Goal: Information Seeking & Learning: Get advice/opinions

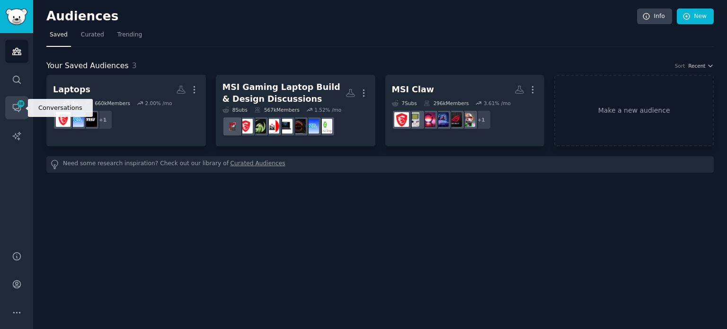
click at [18, 109] on icon "Sidebar" at bounding box center [17, 108] width 10 height 10
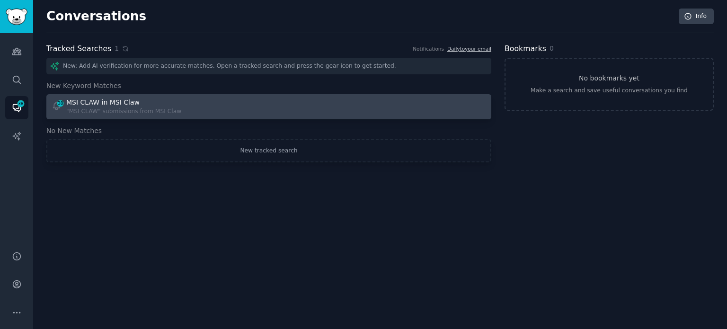
click at [129, 107] on div ""MSI CLAW" submissions from MSI Claw" at bounding box center [123, 111] width 115 height 9
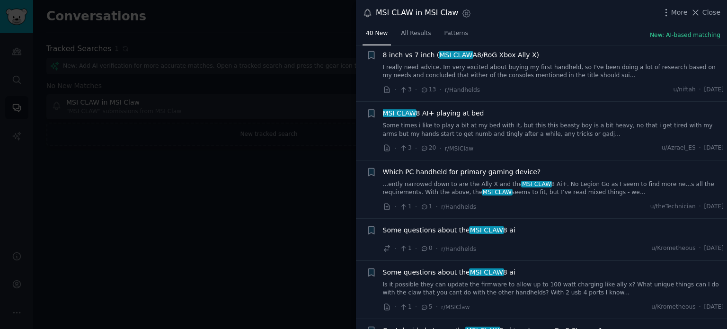
scroll to position [804, 0]
click at [484, 167] on span "Which PC handheld for primary gaming device?" at bounding box center [462, 172] width 158 height 10
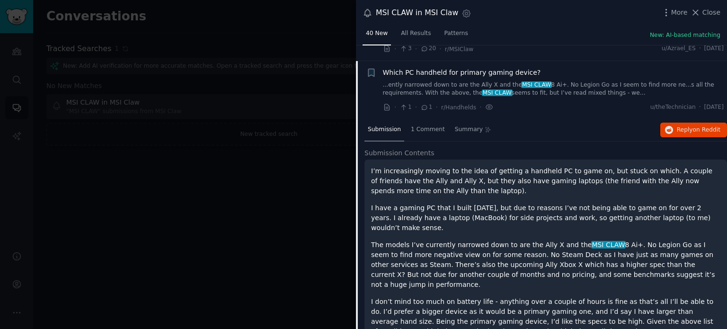
scroll to position [908, 0]
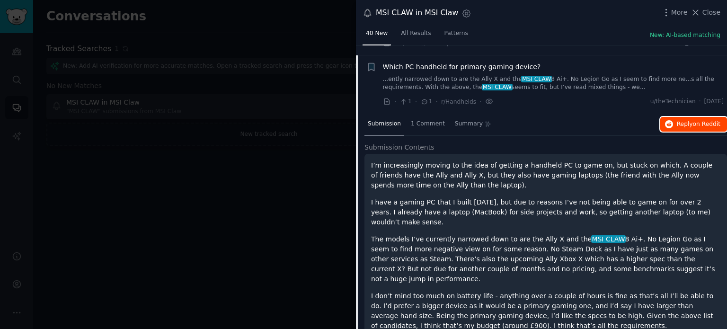
click at [697, 121] on span "on Reddit" at bounding box center [706, 124] width 27 height 7
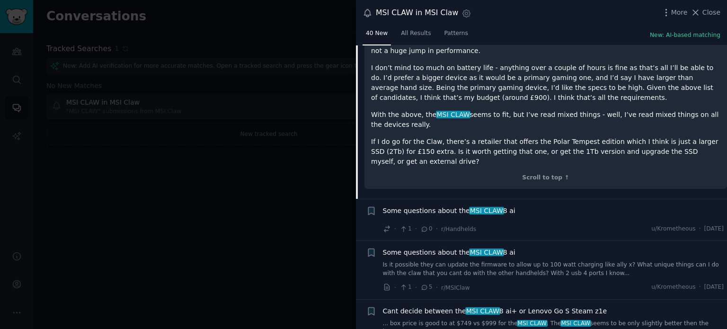
scroll to position [1135, 0]
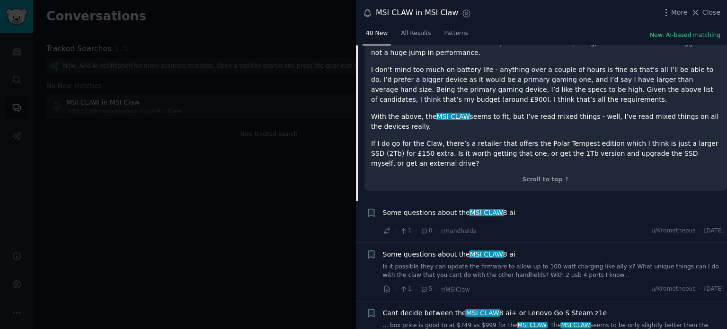
click at [491, 209] on span "MSI CLAW" at bounding box center [486, 213] width 35 height 8
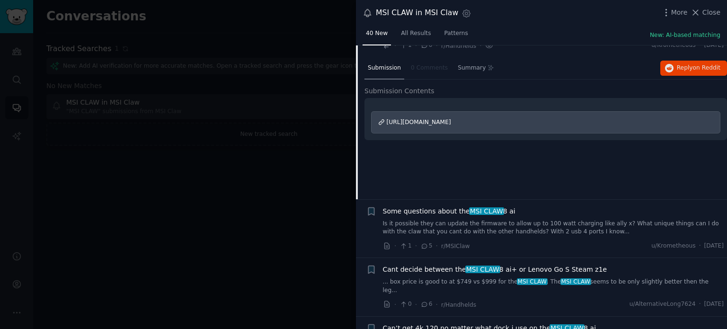
scroll to position [967, 0]
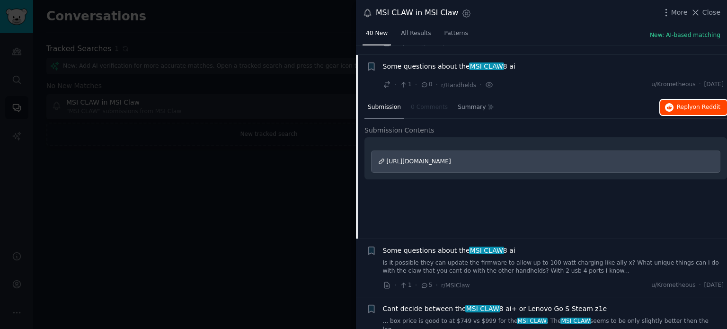
click at [675, 100] on button "Reply on Reddit" at bounding box center [693, 107] width 67 height 15
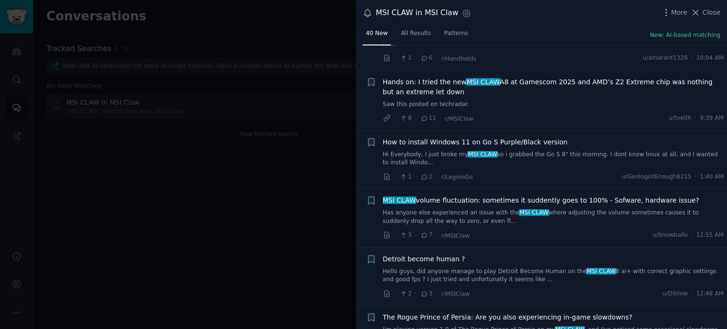
scroll to position [0, 0]
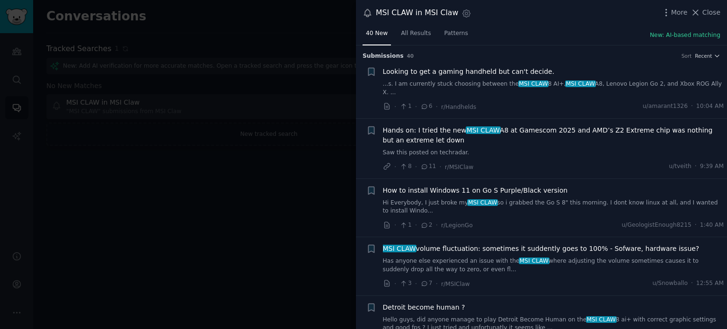
click at [488, 126] on span "MSI CLAW" at bounding box center [483, 130] width 35 height 8
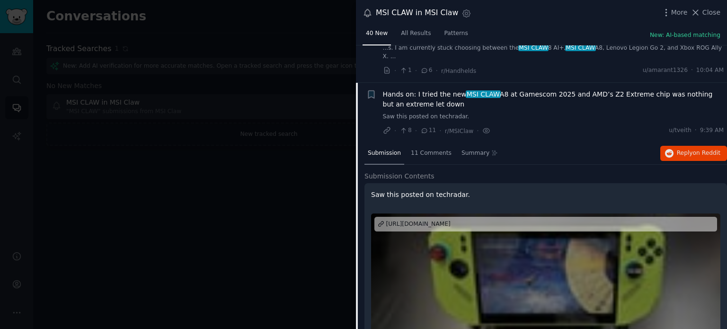
scroll to position [65, 0]
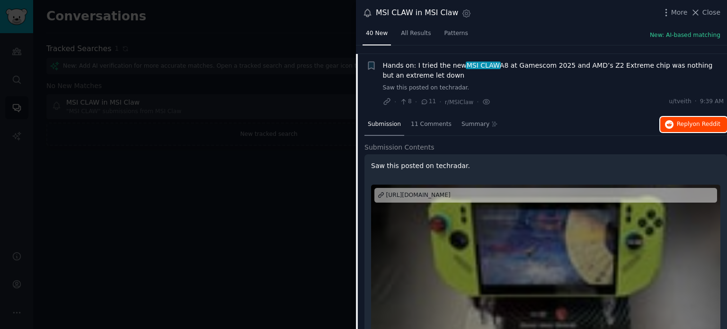
click at [699, 121] on span "on Reddit" at bounding box center [706, 124] width 27 height 7
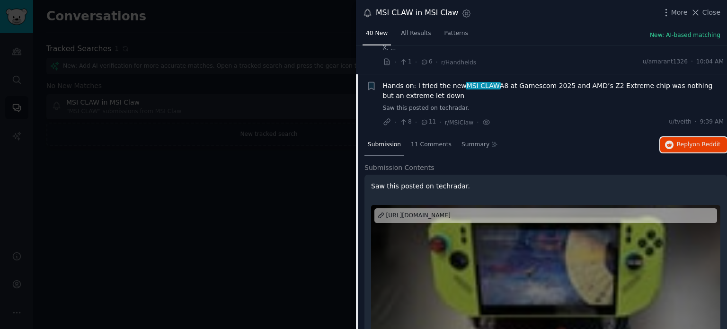
scroll to position [0, 0]
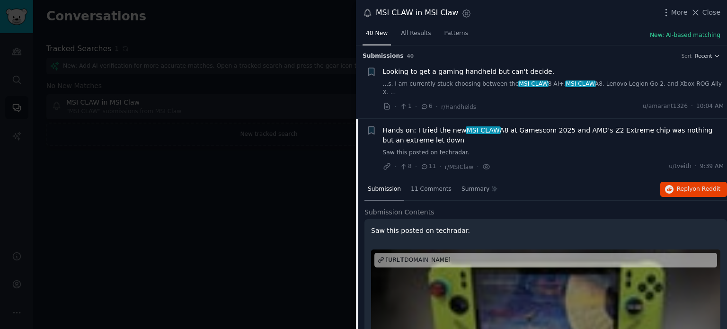
click at [496, 69] on span "Looking to get a gaming handheld but can't decide." at bounding box center [469, 72] width 172 height 10
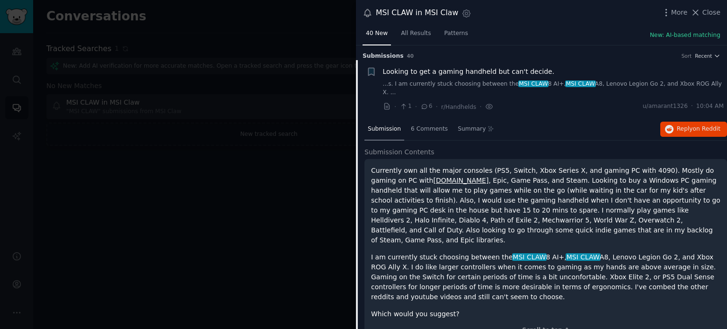
scroll to position [15, 0]
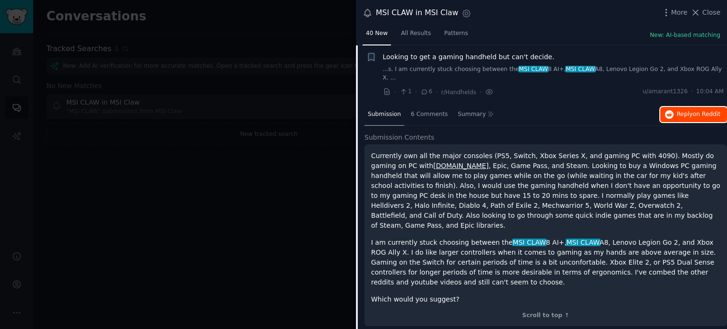
click at [672, 112] on button "Reply on Reddit" at bounding box center [693, 114] width 67 height 15
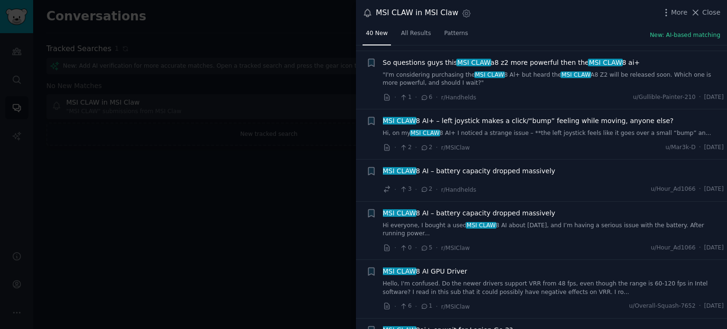
scroll to position [791, 0]
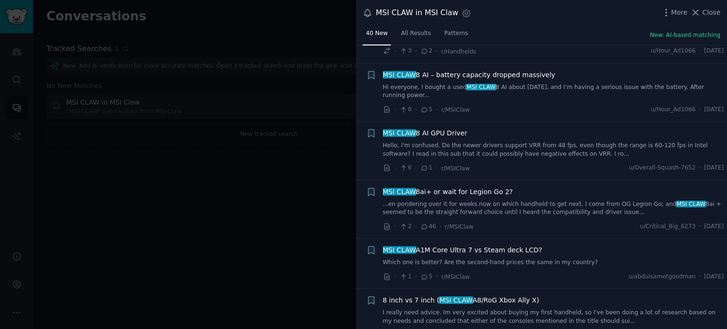
click at [451, 187] on span "MSI CLAW 8ai+ or wait for Legion Go 2?" at bounding box center [448, 192] width 130 height 10
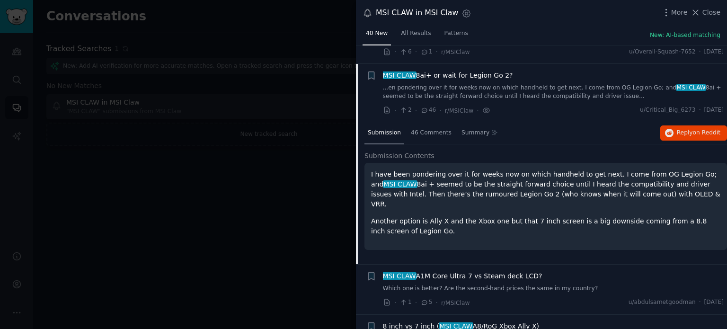
scroll to position [683, 0]
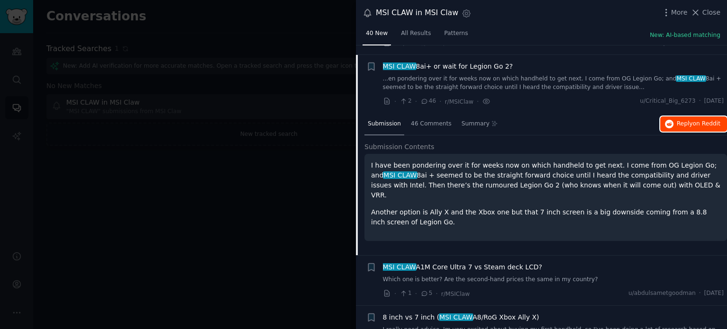
click at [707, 120] on span "on Reddit" at bounding box center [706, 123] width 27 height 7
click at [701, 7] on div "More Close" at bounding box center [690, 13] width 59 height 12
click at [700, 9] on icon at bounding box center [695, 13] width 10 height 10
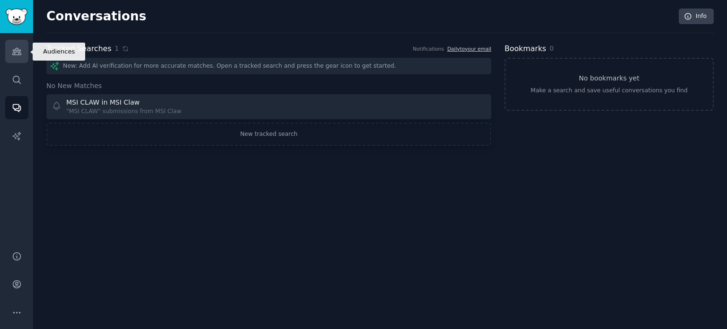
click at [18, 53] on icon "Sidebar" at bounding box center [16, 51] width 9 height 7
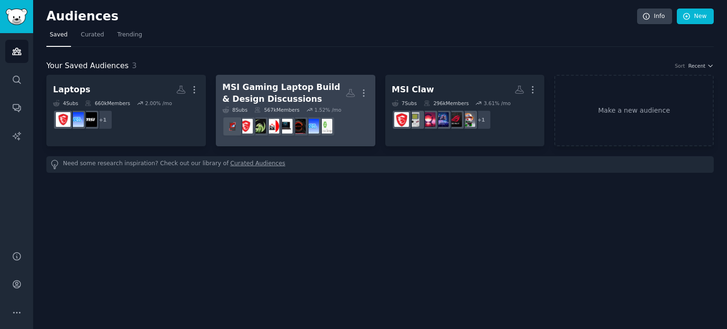
click at [276, 83] on div "MSI Gaming Laptop Build & Design Discussions" at bounding box center [283, 92] width 123 height 23
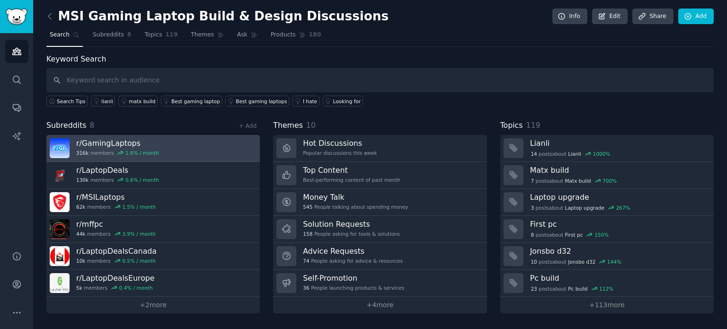
click at [197, 142] on link "r/ GamingLaptops 316k members 1.6 % / month" at bounding box center [152, 148] width 213 height 27
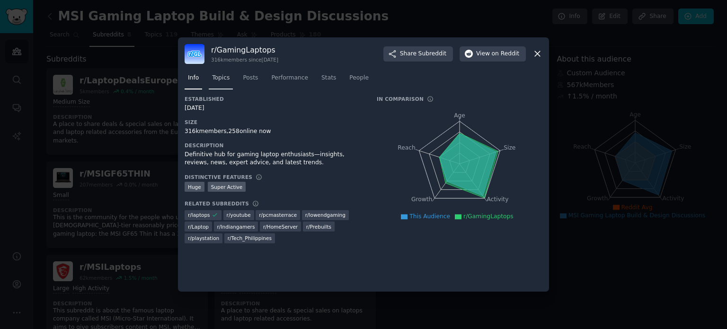
click at [223, 79] on span "Topics" at bounding box center [221, 78] width 18 height 9
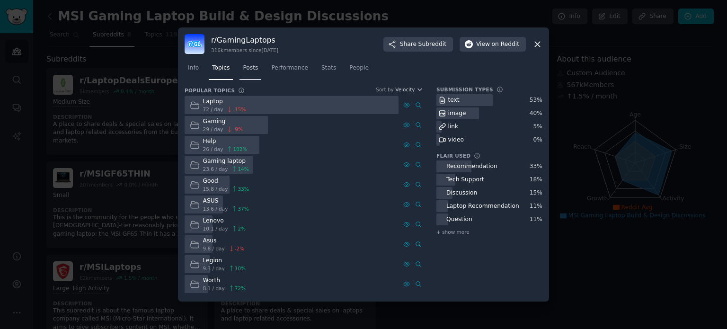
click at [249, 73] on link "Posts" at bounding box center [250, 70] width 22 height 19
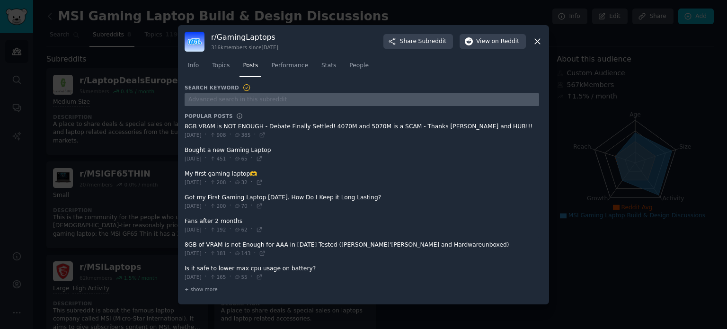
click at [237, 94] on input "text" at bounding box center [362, 99] width 354 height 13
paste input "Thinking of finally upgrading after years with my Modern 15 (i7-1255U)"
type input "Thinking of finally upgrading after years with my Modern 15 (i7-1255U)"
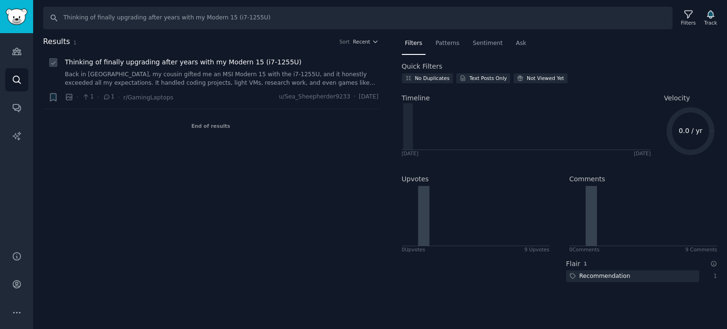
click at [206, 69] on div "Thinking of finally upgrading after years with my Modern 15 (i7-1255U) Back in …" at bounding box center [222, 72] width 314 height 30
click at [201, 64] on span "Thinking of finally upgrading after years with my Modern 15 (i7-1255U)" at bounding box center [183, 62] width 237 height 10
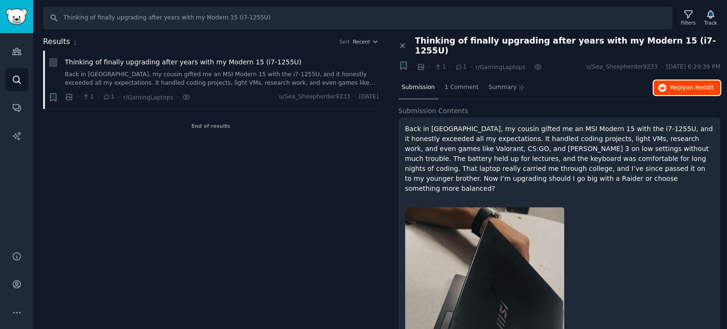
click at [688, 84] on span "on Reddit" at bounding box center [699, 87] width 27 height 7
click at [456, 83] on span "1 Comment" at bounding box center [462, 87] width 34 height 9
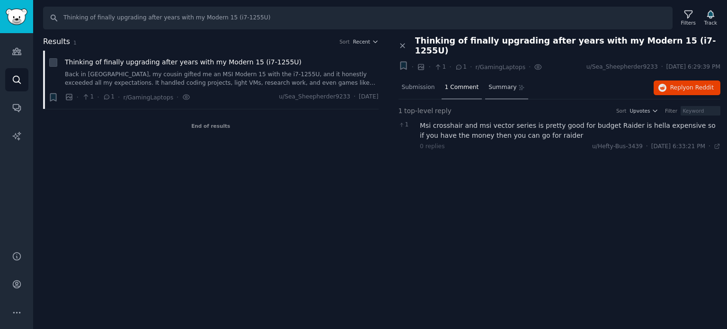
click at [496, 83] on span "Summary" at bounding box center [502, 87] width 28 height 9
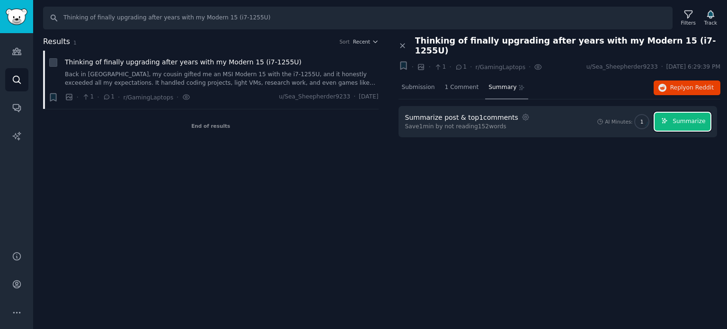
click at [684, 117] on span "Summarize" at bounding box center [688, 121] width 33 height 9
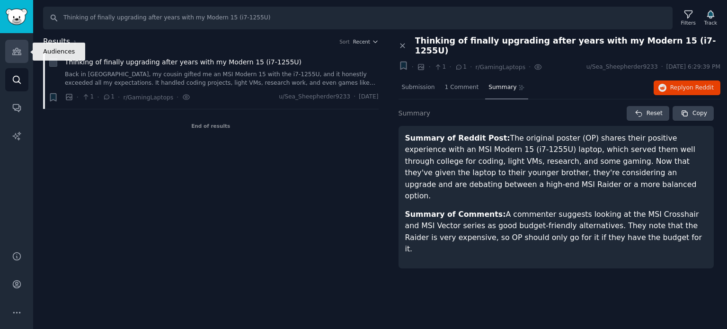
click at [14, 60] on link "Audiences" at bounding box center [16, 51] width 23 height 23
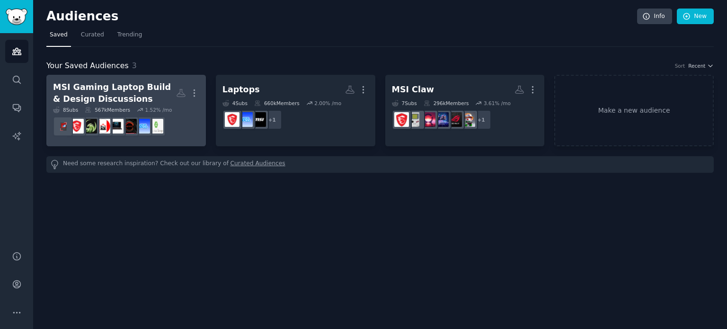
click at [128, 93] on div "MSI Gaming Laptop Build & Design Discussions" at bounding box center [114, 92] width 123 height 23
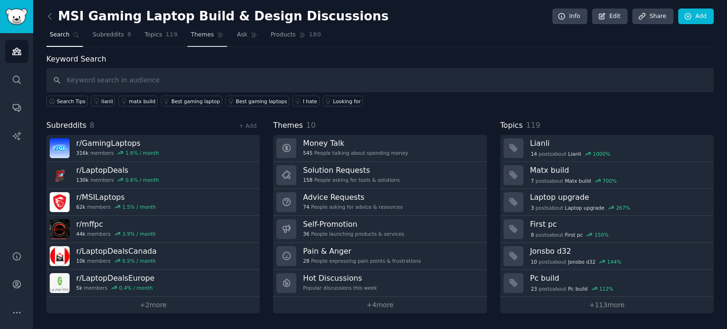
click at [194, 35] on span "Themes" at bounding box center [202, 35] width 23 height 9
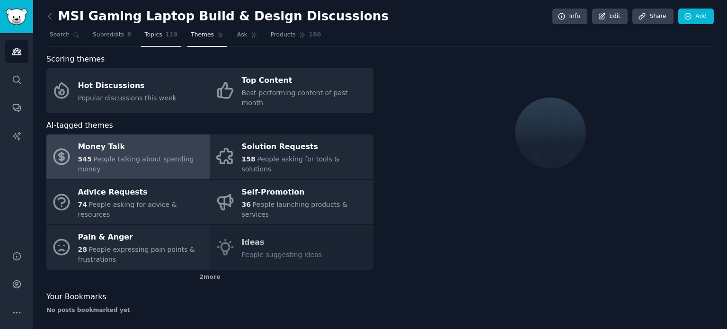
click at [170, 34] on link "Topics 119" at bounding box center [161, 36] width 40 height 19
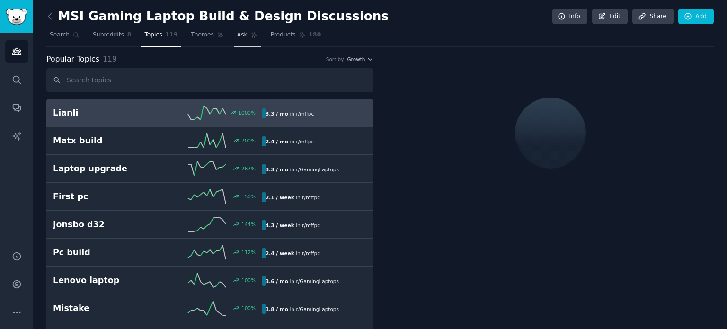
click at [237, 34] on span "Ask" at bounding box center [242, 35] width 10 height 9
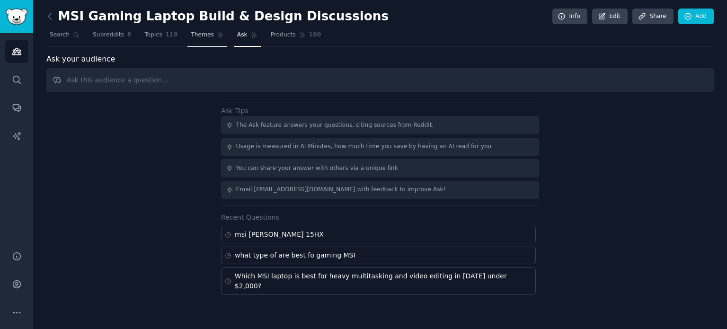
click at [194, 32] on span "Themes" at bounding box center [202, 35] width 23 height 9
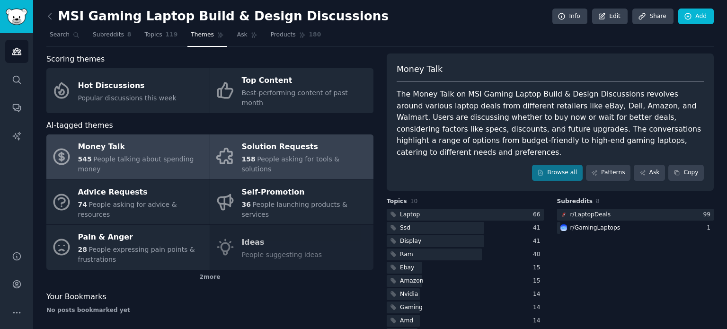
click at [272, 142] on div "Solution Requests" at bounding box center [305, 147] width 127 height 15
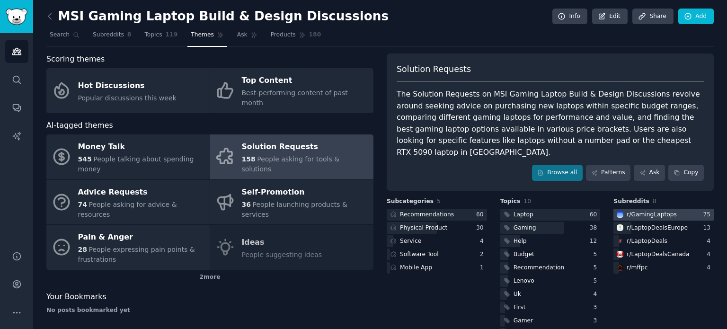
click at [644, 211] on div "r/ GamingLaptops" at bounding box center [651, 215] width 50 height 9
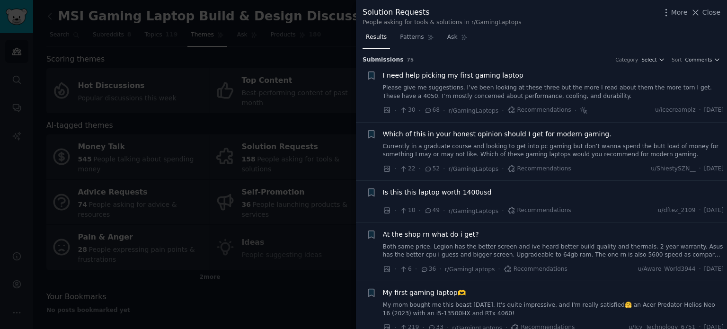
click at [442, 71] on span "I need help picking my first gaming laptop" at bounding box center [453, 76] width 141 height 10
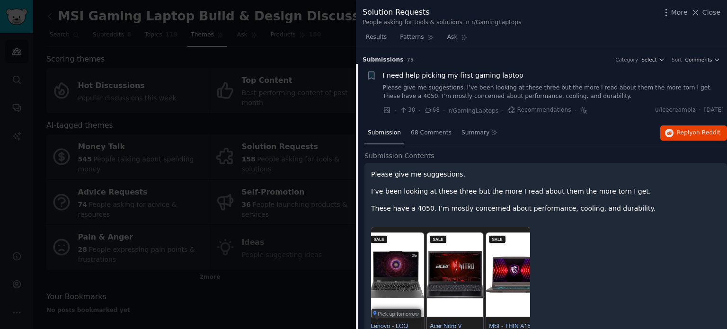
scroll to position [15, 0]
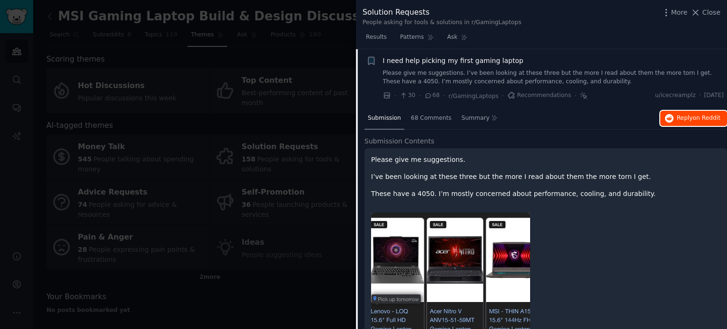
click at [691, 123] on button "Reply on Reddit" at bounding box center [693, 118] width 67 height 15
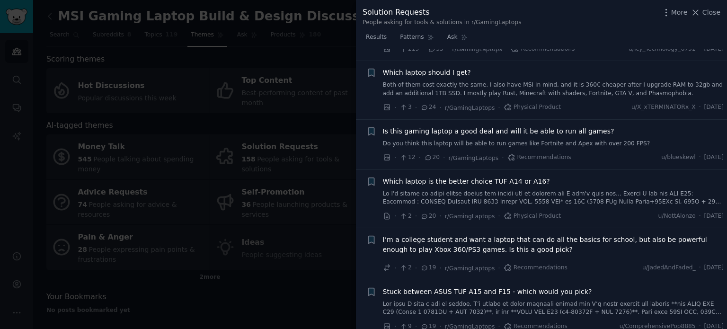
scroll to position [612, 0]
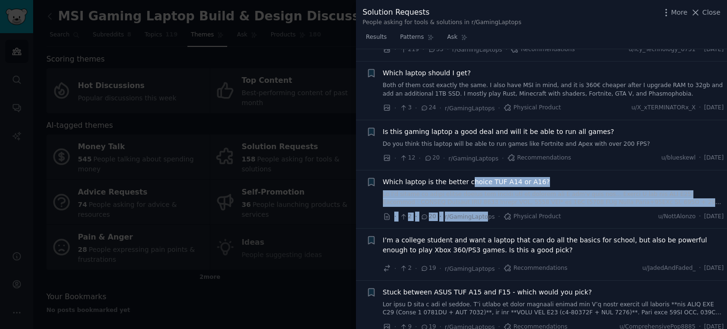
drag, startPoint x: 479, startPoint y: 223, endPoint x: 467, endPoint y: 182, distance: 43.6
click at [467, 182] on li "+ Which laptop is the better choice TUF A14 or A16? · 2 · 20 · r/GamingLaptops …" at bounding box center [541, 199] width 371 height 58
click at [467, 182] on span "Which laptop is the better choice TUF A14 or A16?" at bounding box center [466, 182] width 167 height 10
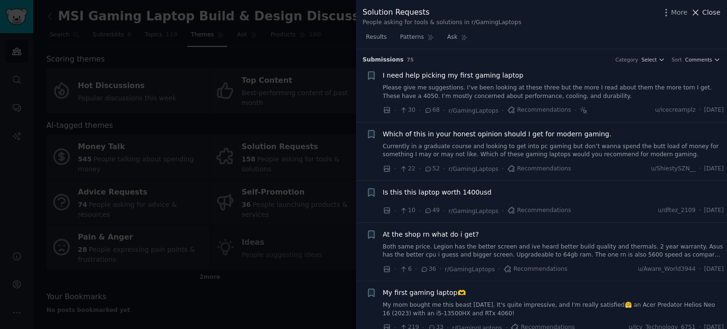
click at [706, 13] on span "Close" at bounding box center [711, 13] width 18 height 10
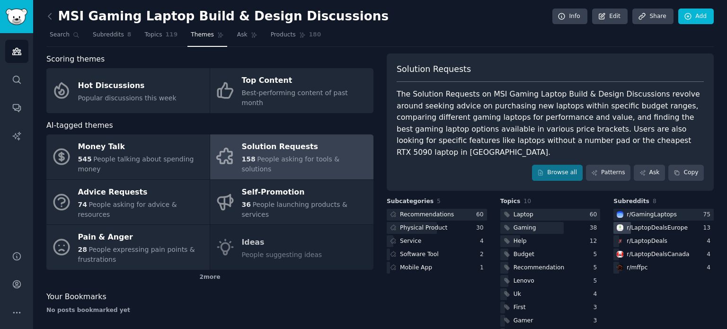
click at [687, 222] on div "r/ LaptopDealsEurope" at bounding box center [663, 228] width 100 height 12
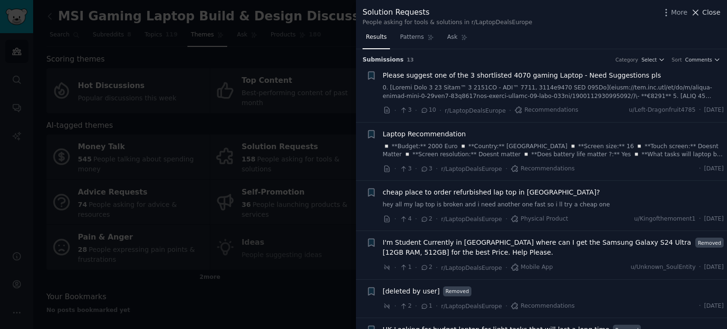
click at [712, 8] on span "Close" at bounding box center [711, 13] width 18 height 10
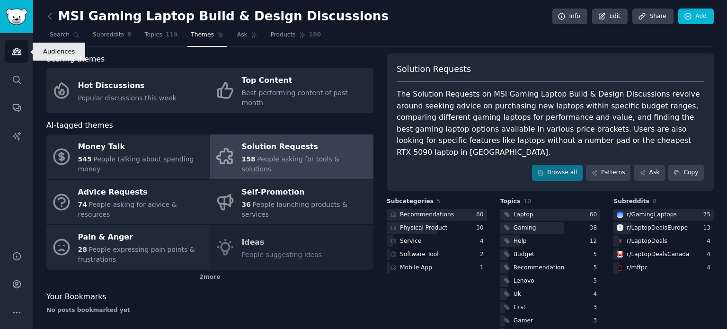
click at [15, 55] on icon "Sidebar" at bounding box center [17, 51] width 10 height 10
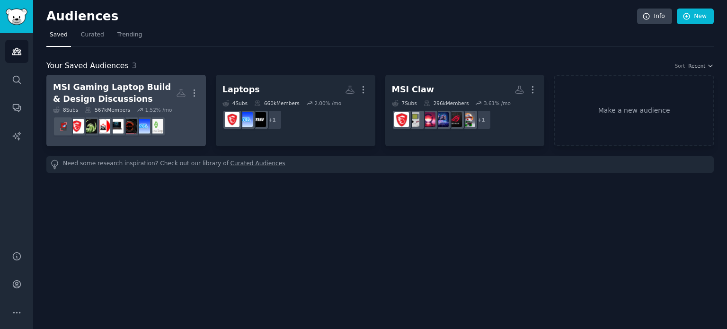
click at [141, 94] on div "MSI Gaming Laptop Build & Design Discussions" at bounding box center [114, 92] width 123 height 23
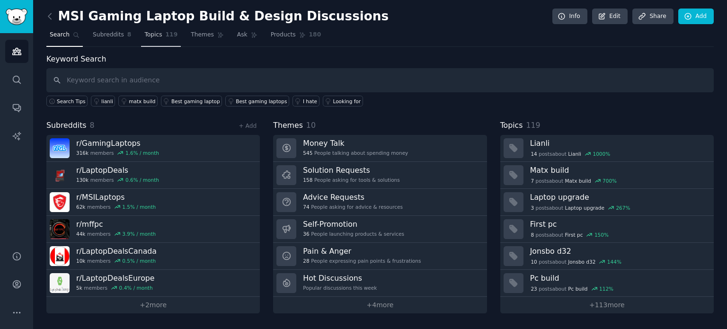
click at [168, 38] on link "Topics 119" at bounding box center [161, 36] width 40 height 19
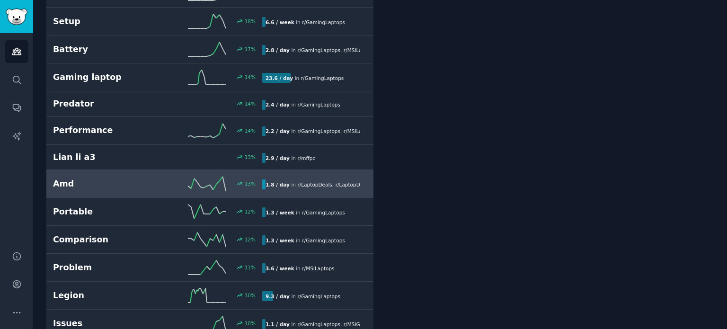
scroll to position [1113, 0]
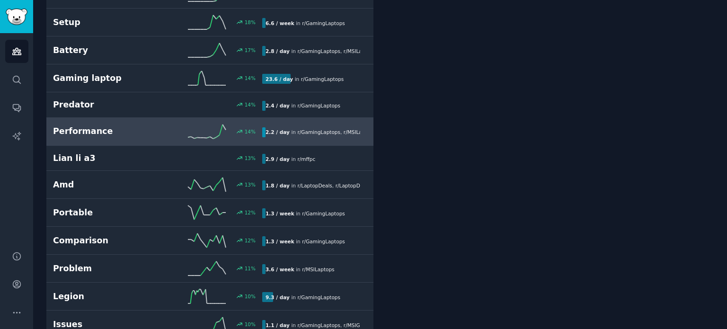
click at [297, 129] on span "r/ GamingLaptops" at bounding box center [318, 132] width 43 height 6
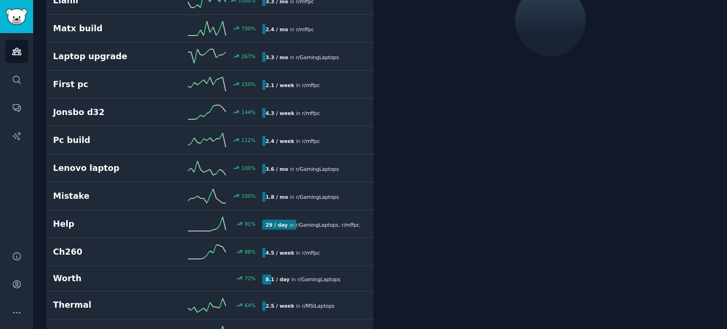
scroll to position [53, 0]
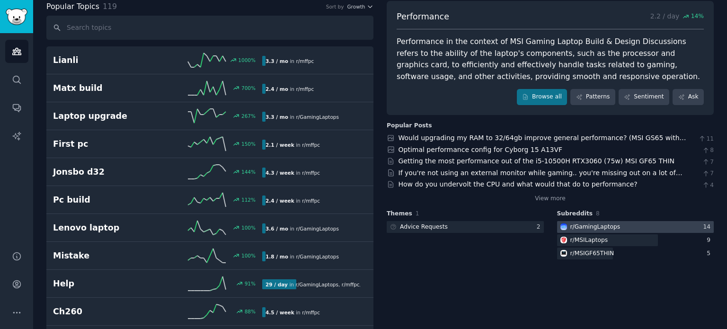
click at [624, 223] on div at bounding box center [635, 227] width 157 height 12
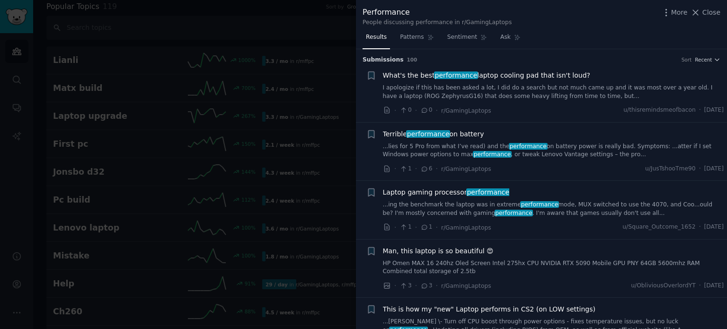
click at [503, 77] on span "What's the best performance laptop cooling pad that isn't loud?" at bounding box center [487, 76] width 208 height 10
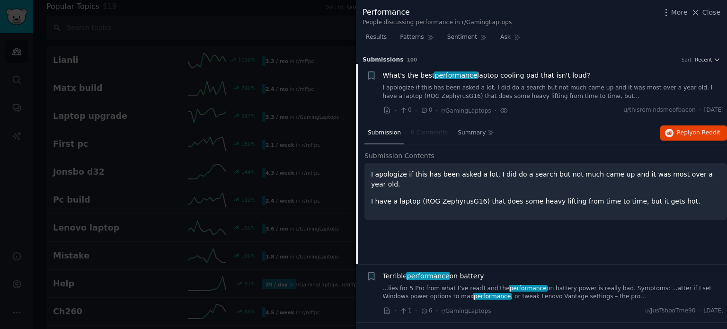
scroll to position [15, 0]
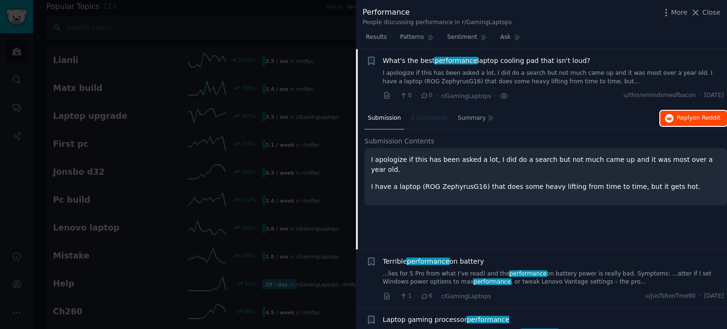
click at [670, 115] on icon "button" at bounding box center [669, 118] width 9 height 9
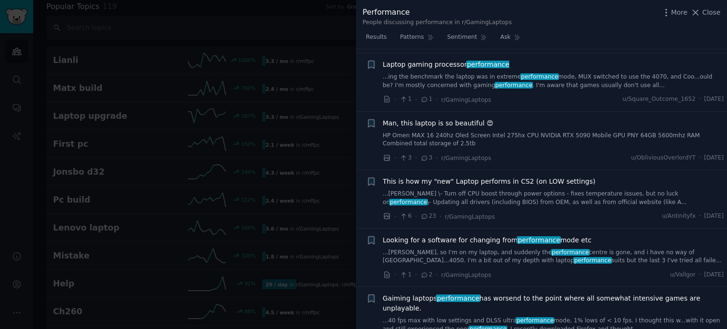
scroll to position [0, 0]
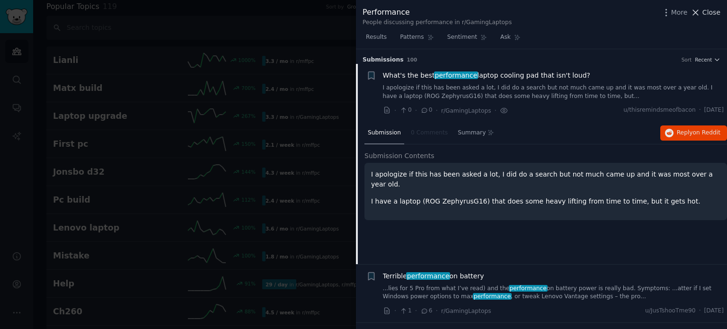
click at [697, 14] on icon at bounding box center [695, 13] width 10 height 10
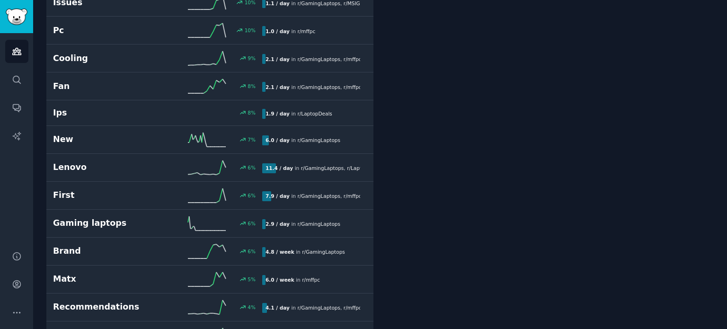
scroll to position [1548, 0]
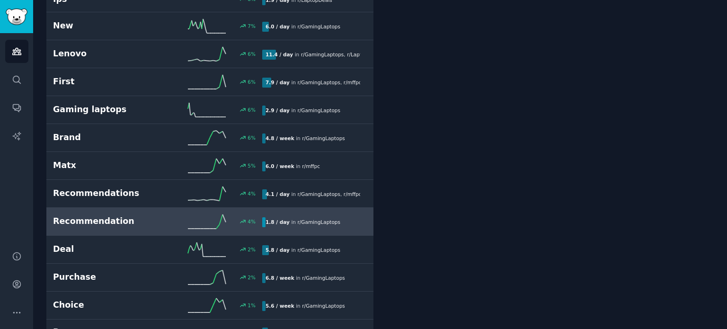
click at [289, 218] on div "1.8 / day in r/ GamingLaptops" at bounding box center [302, 222] width 81 height 10
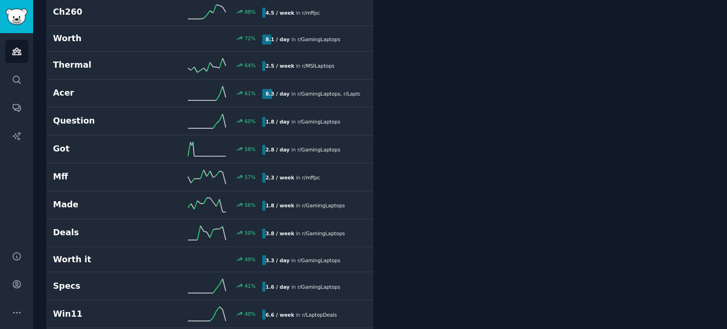
scroll to position [53, 0]
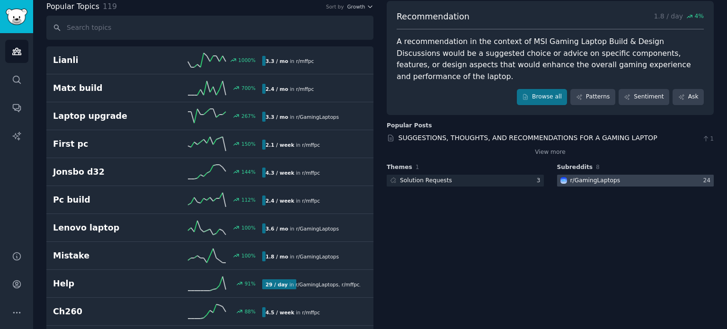
click at [608, 176] on div "r/ GamingLaptops" at bounding box center [595, 180] width 50 height 9
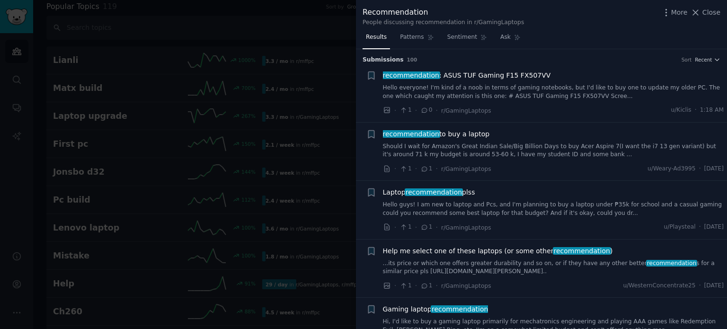
click at [444, 133] on span "recommendation to buy a laptop" at bounding box center [436, 134] width 107 height 10
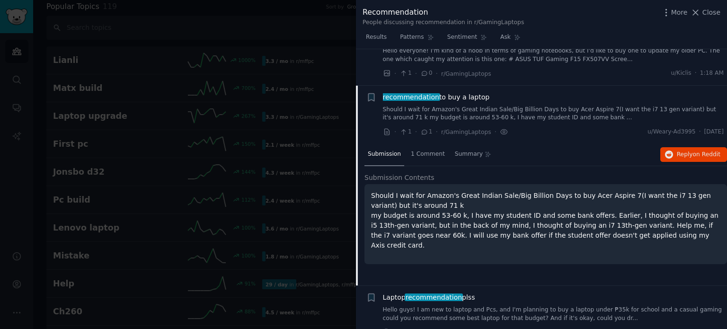
scroll to position [73, 0]
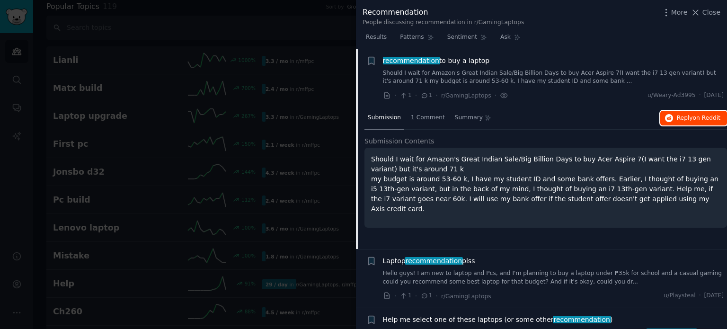
click at [700, 123] on button "Reply on Reddit" at bounding box center [693, 118] width 67 height 15
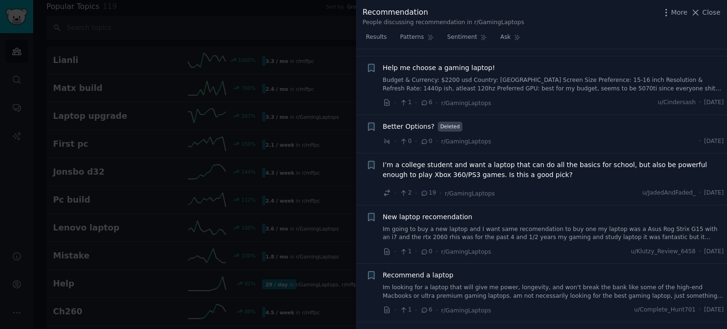
scroll to position [574, 0]
click at [706, 15] on span "Close" at bounding box center [711, 13] width 18 height 10
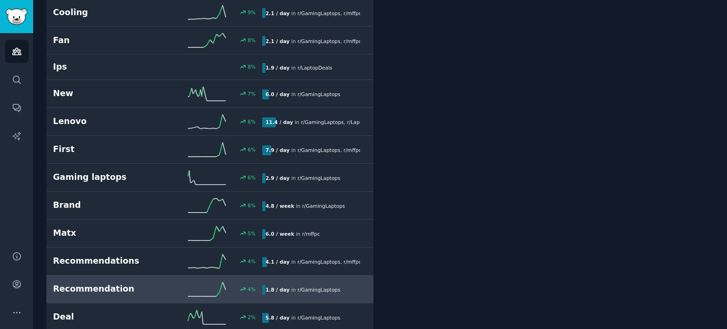
scroll to position [1667, 0]
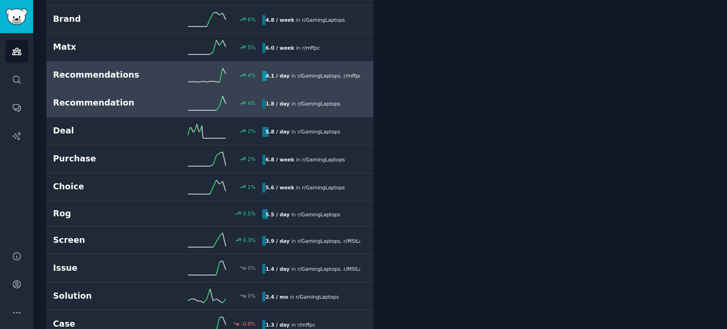
click at [280, 73] on b "4.1 / day" at bounding box center [277, 76] width 24 height 6
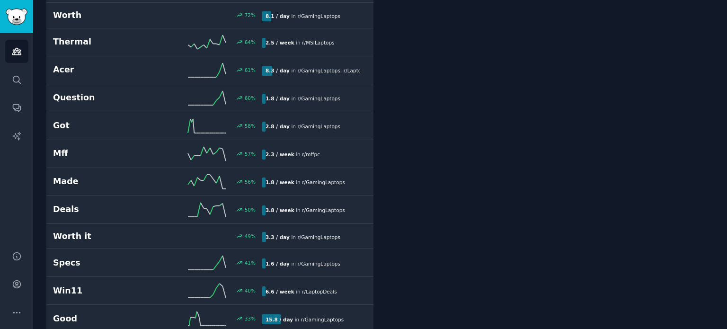
scroll to position [53, 0]
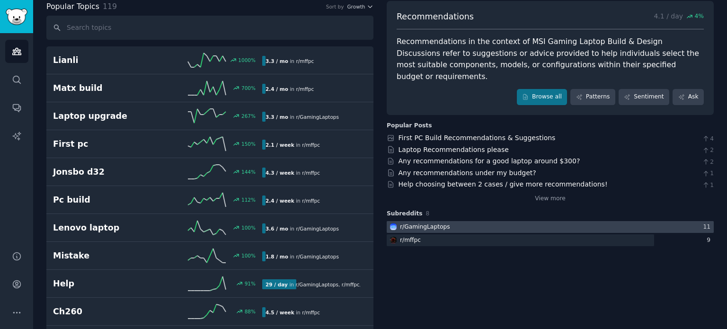
click at [630, 221] on div at bounding box center [550, 227] width 327 height 12
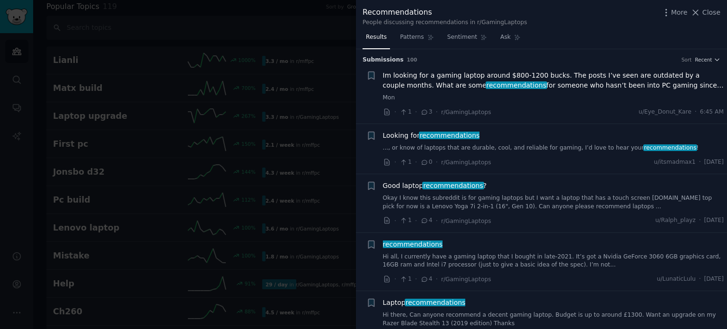
click at [465, 134] on span "recommendations" at bounding box center [450, 136] width 62 height 8
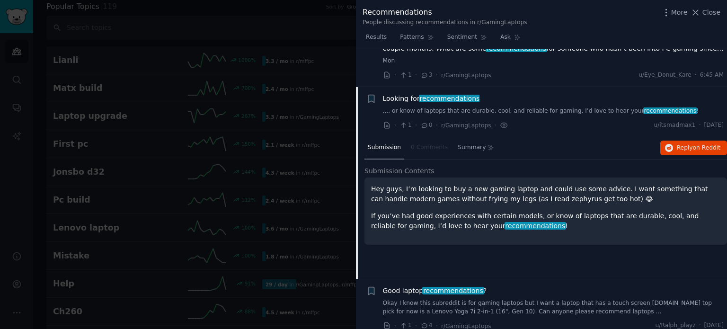
scroll to position [75, 0]
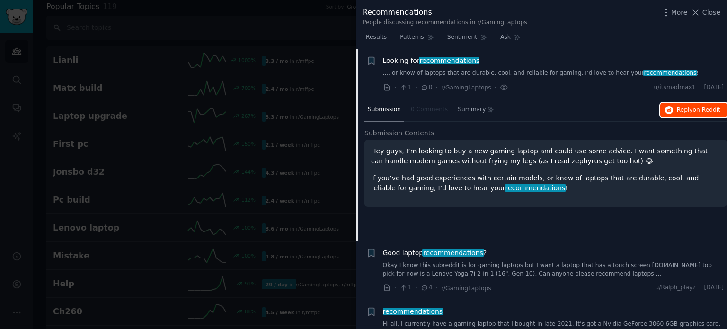
click at [693, 108] on span "on Reddit" at bounding box center [706, 109] width 27 height 7
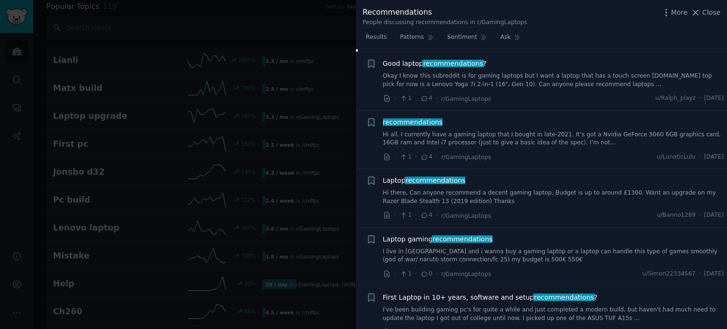
click at [423, 121] on span "recommendations" at bounding box center [413, 122] width 62 height 8
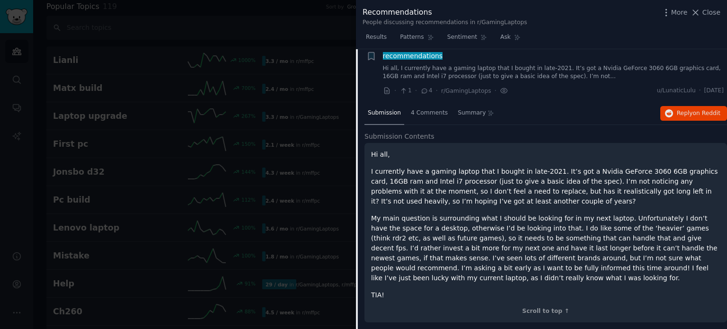
scroll to position [183, 0]
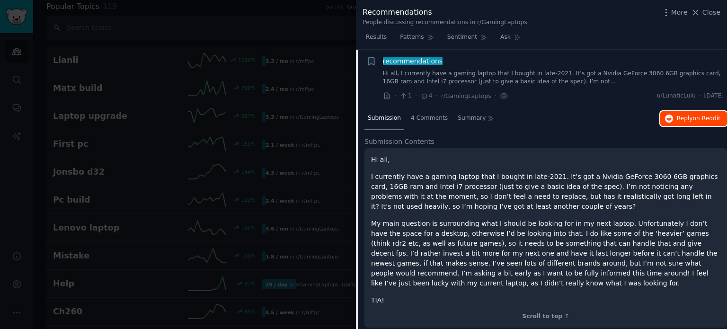
click at [670, 117] on icon "button" at bounding box center [669, 119] width 9 height 9
